Goal: Information Seeking & Learning: Understand process/instructions

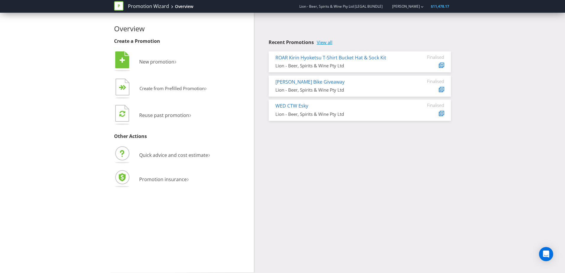
click at [327, 41] on link "View all" at bounding box center [325, 42] width 16 height 5
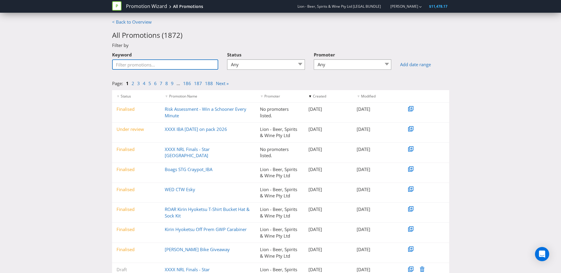
click at [159, 61] on input "Keyword" at bounding box center [165, 64] width 106 height 10
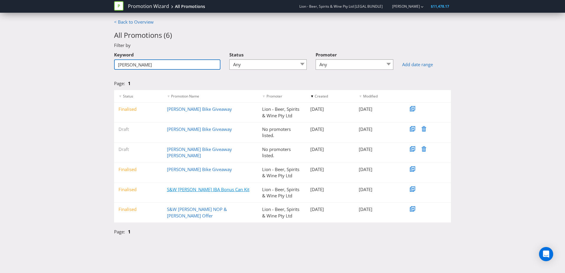
type input "[PERSON_NAME]"
click at [197, 191] on link "S&W [PERSON_NAME] IBA Bonus Can Kit" at bounding box center [208, 189] width 82 height 6
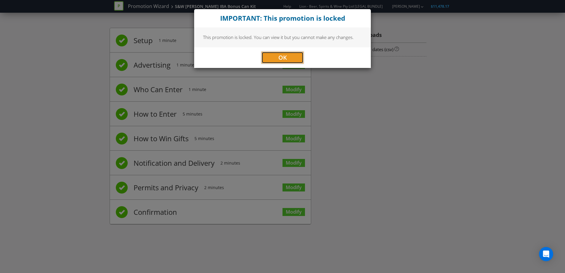
click at [291, 52] on button "OK" at bounding box center [282, 58] width 42 height 12
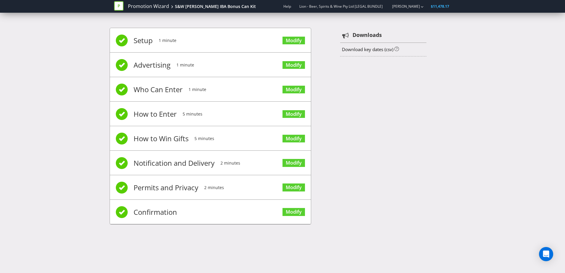
click at [152, 90] on span "Who Can Enter" at bounding box center [158, 90] width 49 height 24
click at [285, 86] on link "Modify" at bounding box center [293, 90] width 22 height 8
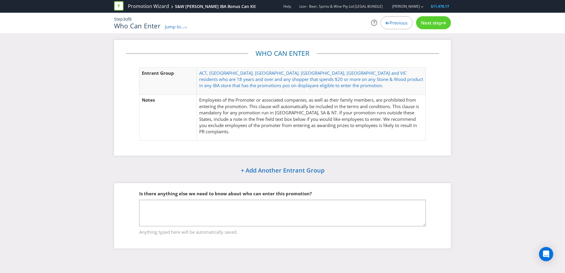
click at [426, 23] on span "Next step" at bounding box center [431, 23] width 21 height 6
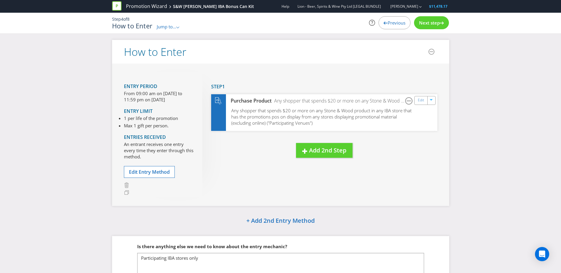
click at [426, 23] on span "Next step" at bounding box center [429, 23] width 21 height 6
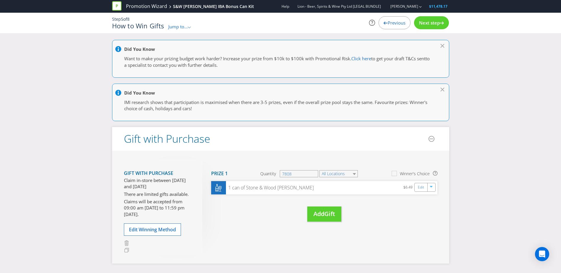
click at [403, 19] on div "Previous" at bounding box center [394, 22] width 32 height 13
